Goal: Find contact information: Find contact information

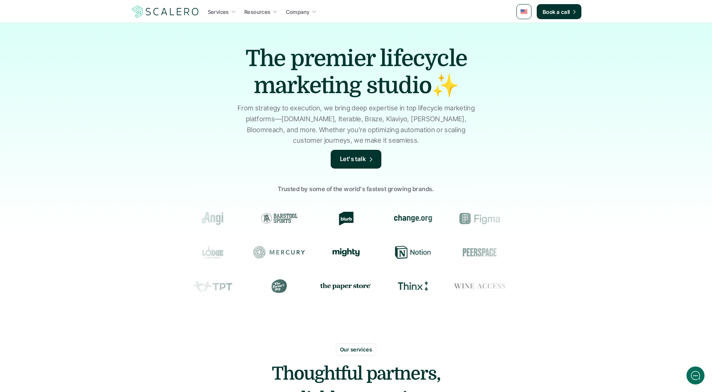
click at [223, 10] on p "Services" at bounding box center [218, 12] width 21 height 8
click at [232, 11] on icon at bounding box center [233, 11] width 5 height 5
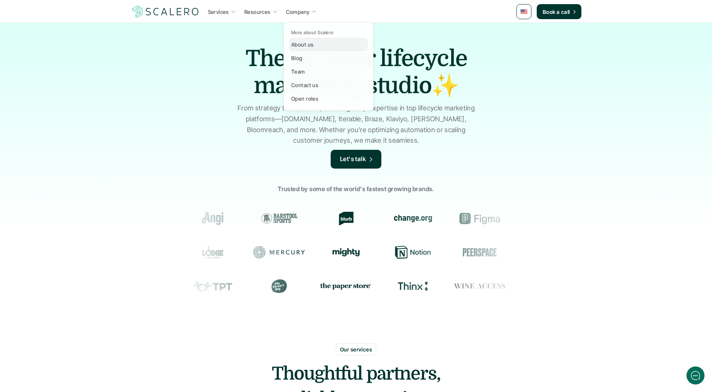
click at [306, 44] on p "About us" at bounding box center [302, 45] width 22 height 8
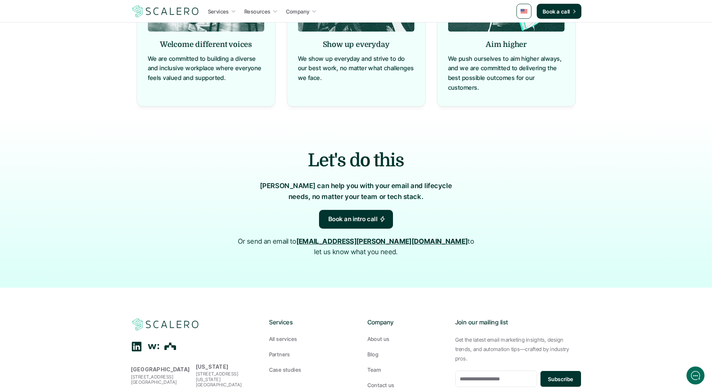
scroll to position [804, 0]
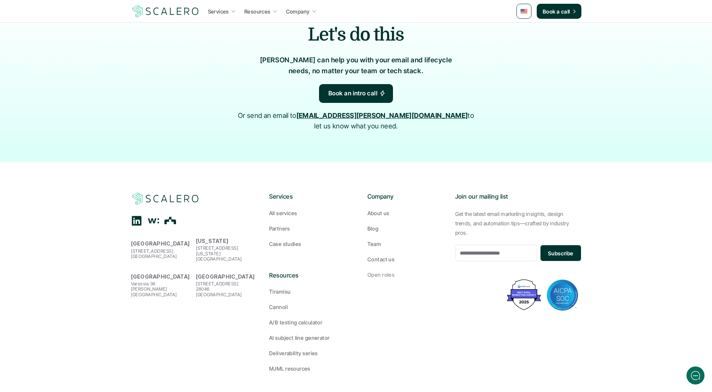
click at [381, 255] on p "Contact us" at bounding box center [381, 259] width 27 height 8
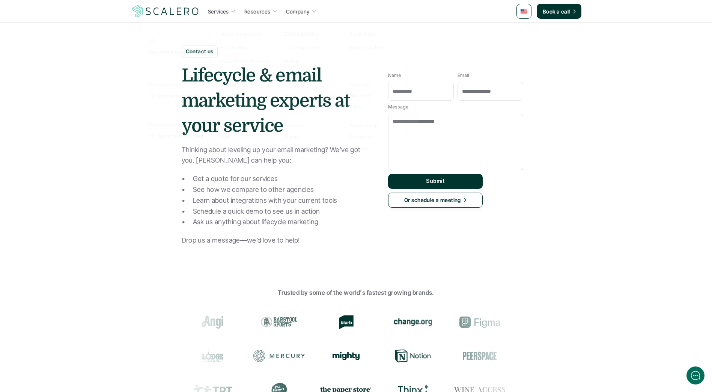
click at [162, 7] on img at bounding box center [165, 11] width 69 height 14
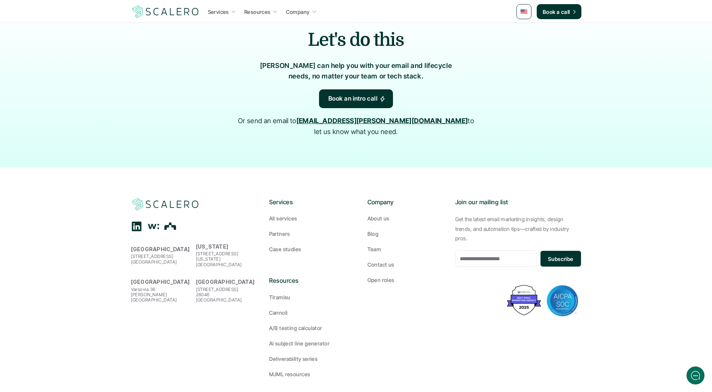
scroll to position [1164, 0]
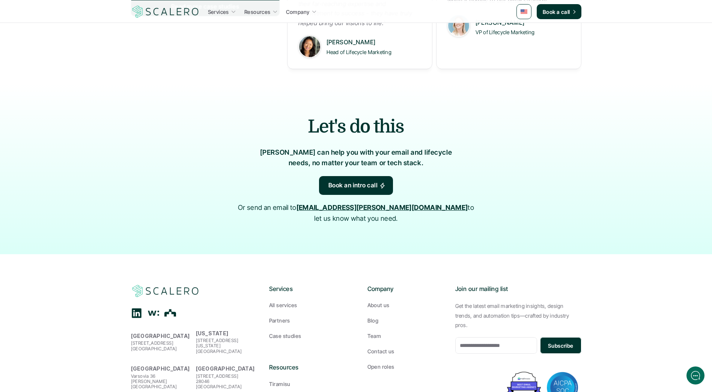
scroll to position [1164, 0]
